Goal: Task Accomplishment & Management: Manage account settings

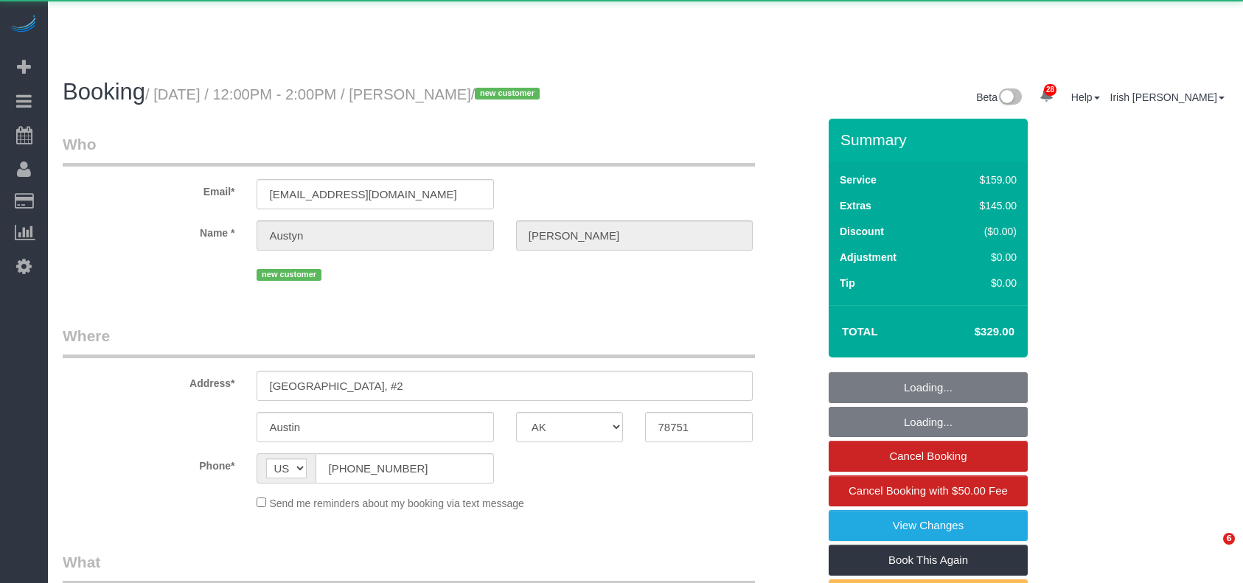
select select "[GEOGRAPHIC_DATA]"
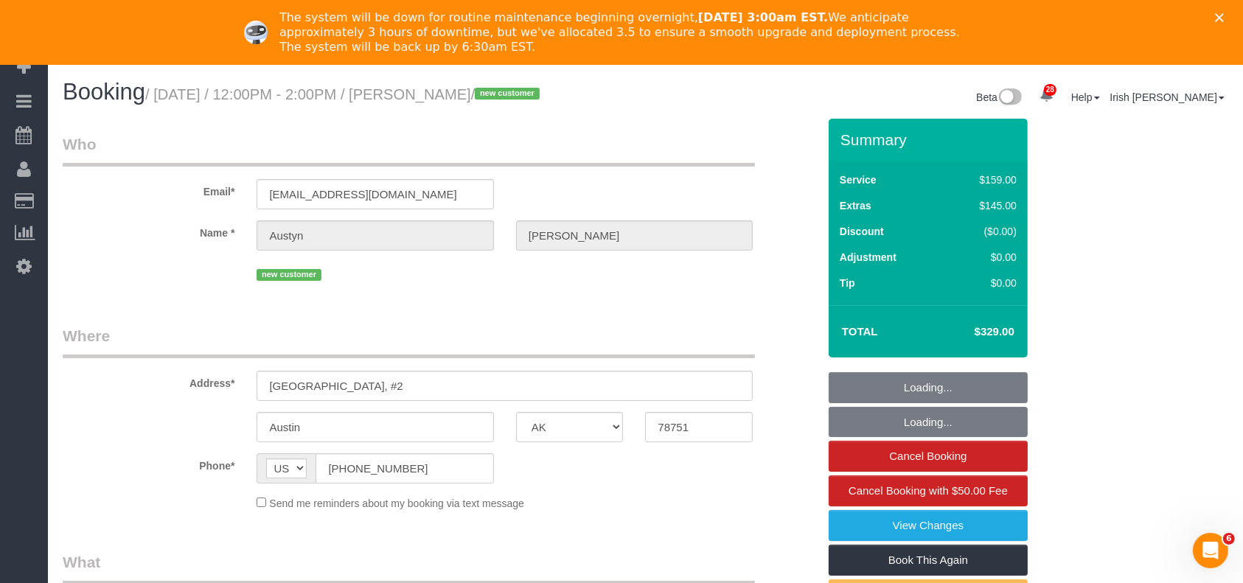
select select "object:1581"
select select "string:fspay-d25e01ff-0683-4fae-8c86-177340dfcf15"
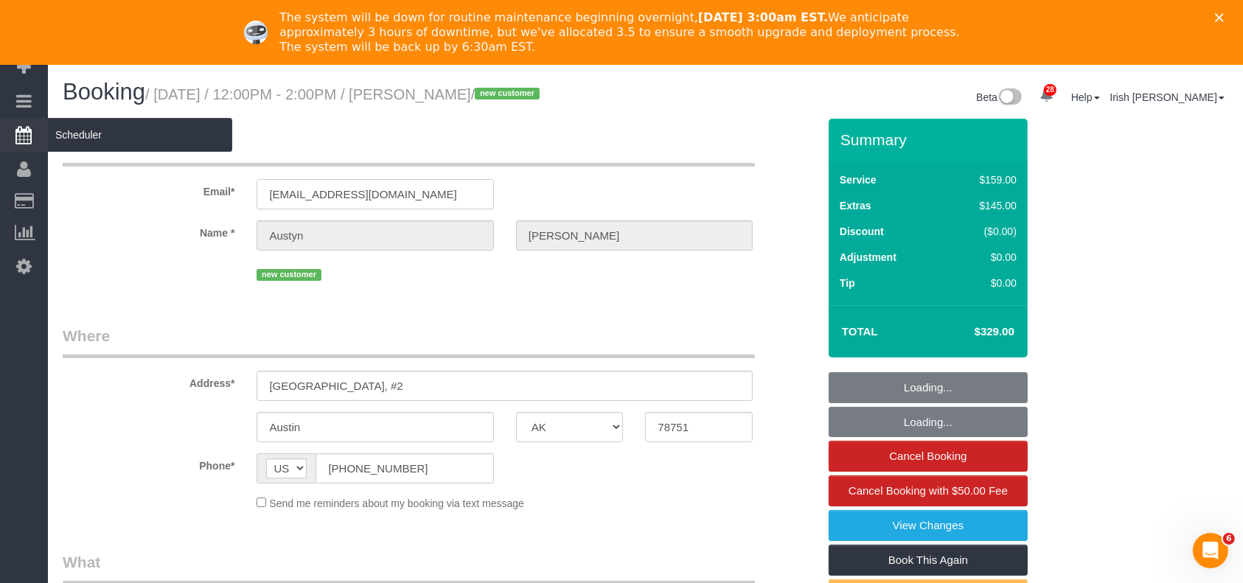
drag, startPoint x: 460, startPoint y: 198, endPoint x: 6, endPoint y: 140, distance: 457.8
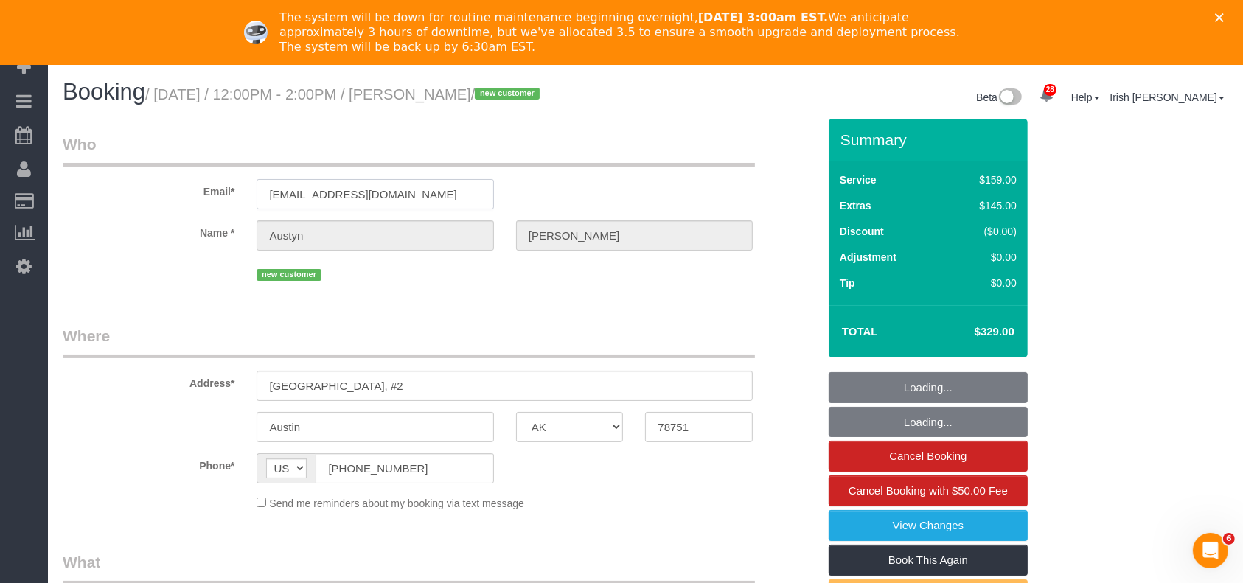
select select "object:1582"
select select "spot22"
select select "3"
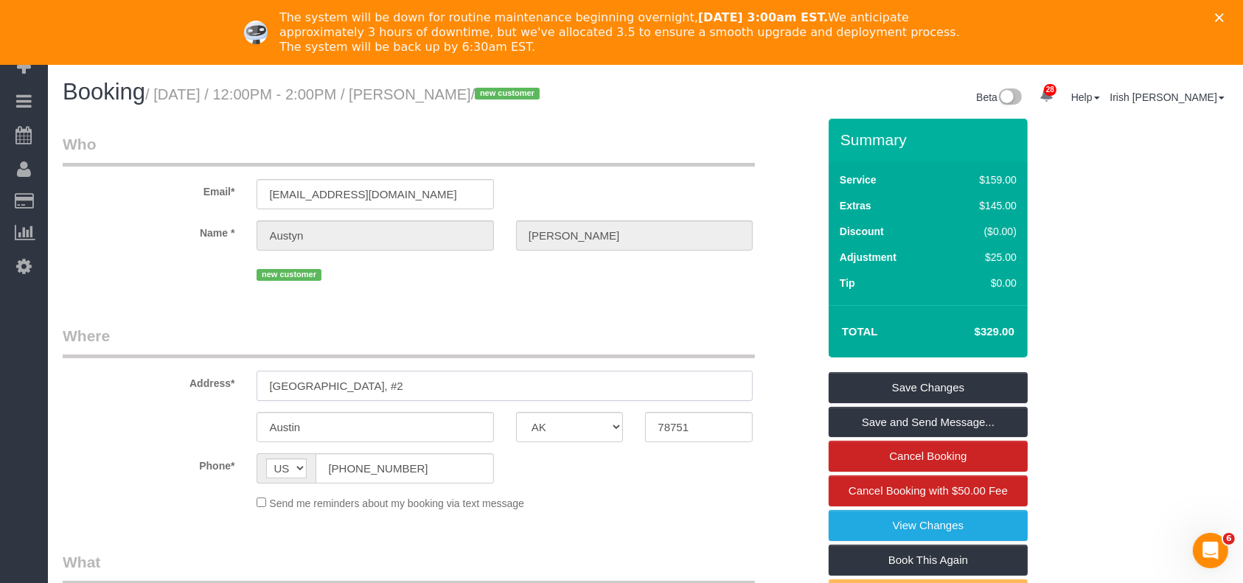
drag, startPoint x: 380, startPoint y: 390, endPoint x: 166, endPoint y: 379, distance: 214.1
click at [166, 379] on div "Address* [GEOGRAPHIC_DATA], #2" at bounding box center [440, 363] width 777 height 76
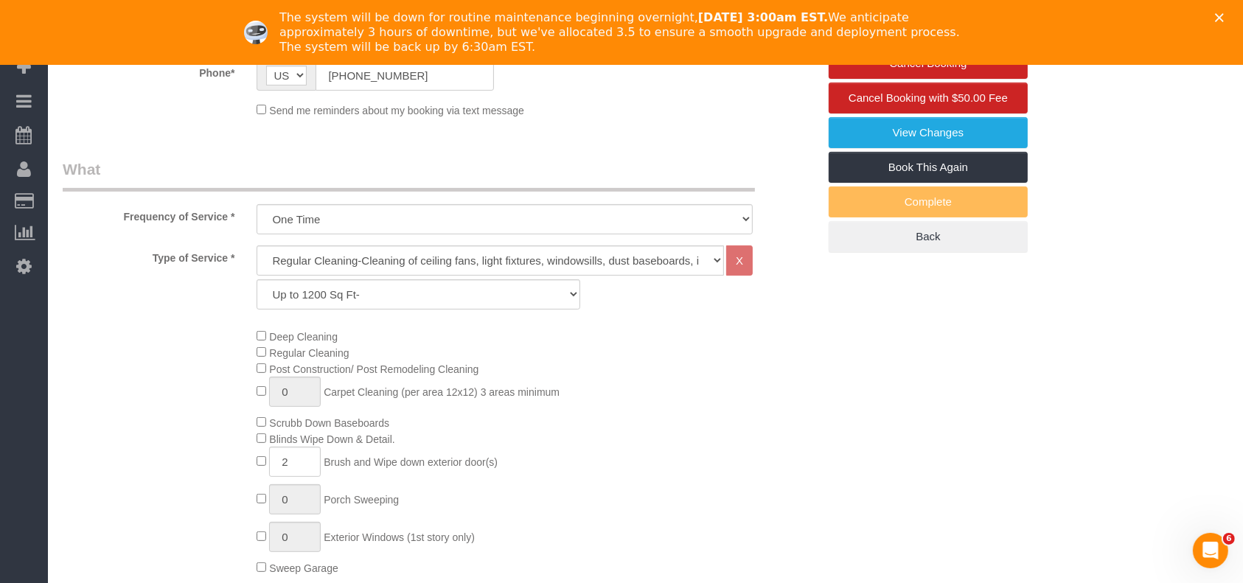
scroll to position [98, 0]
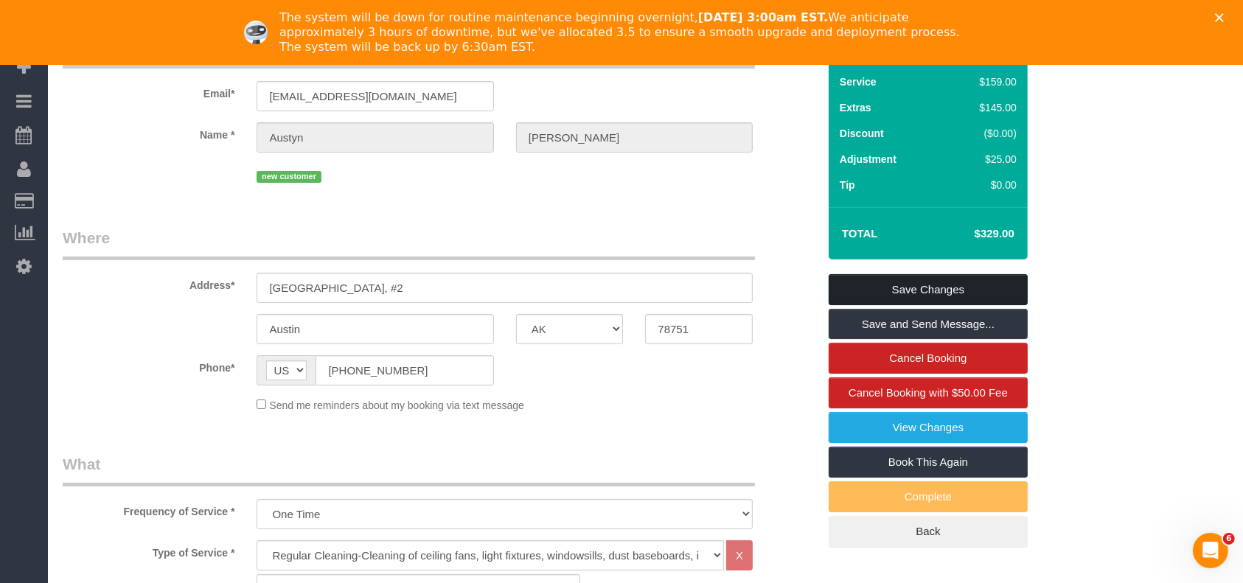
click at [854, 288] on link "Save Changes" at bounding box center [928, 289] width 199 height 31
